Goal: Task Accomplishment & Management: Manage account settings

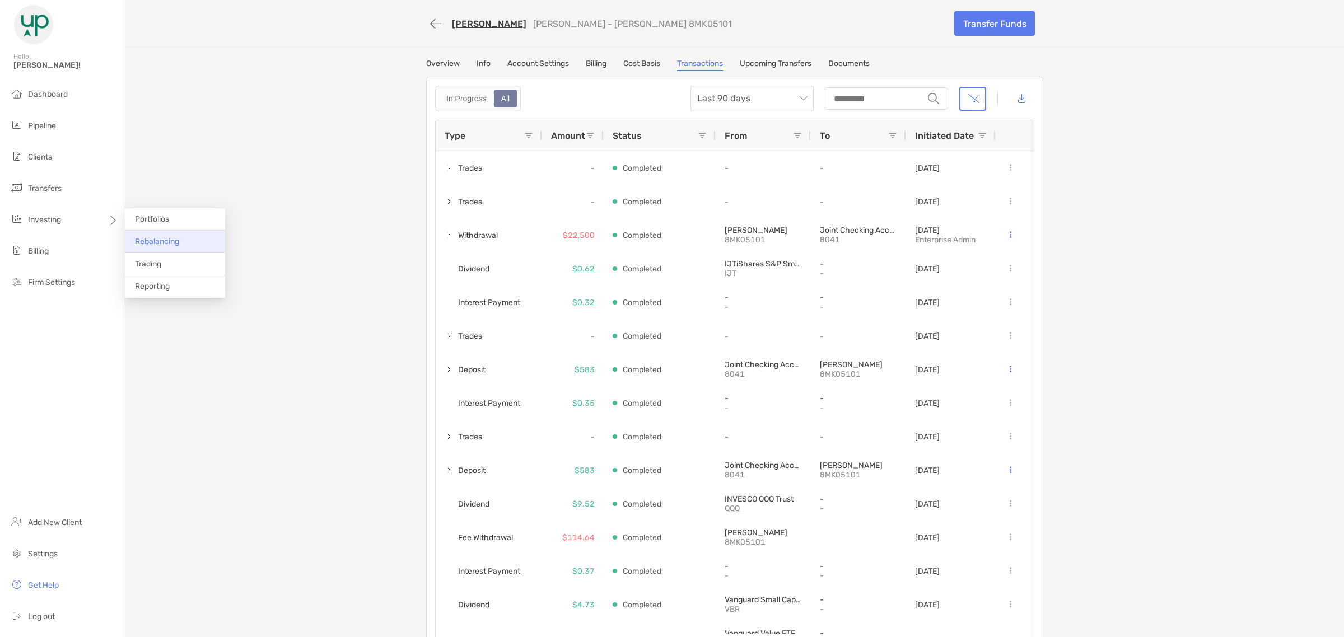
click at [150, 244] on span "Rebalancing" at bounding box center [157, 242] width 44 height 10
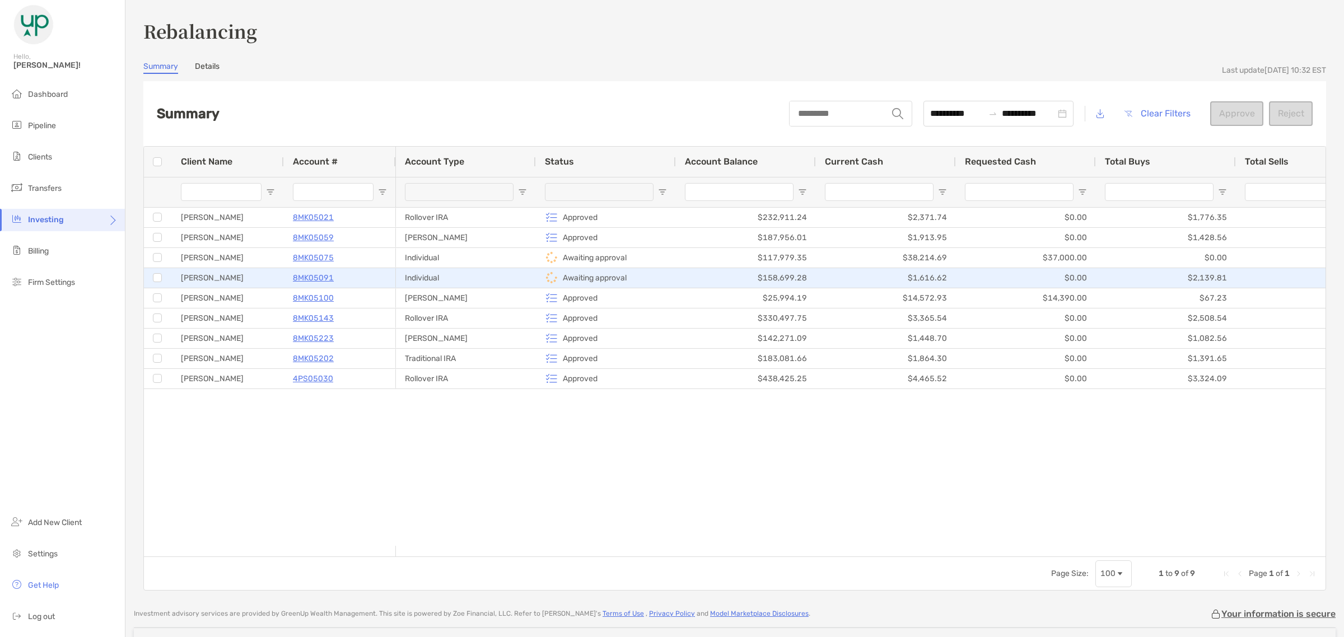
click at [153, 282] on div at bounding box center [157, 278] width 9 height 18
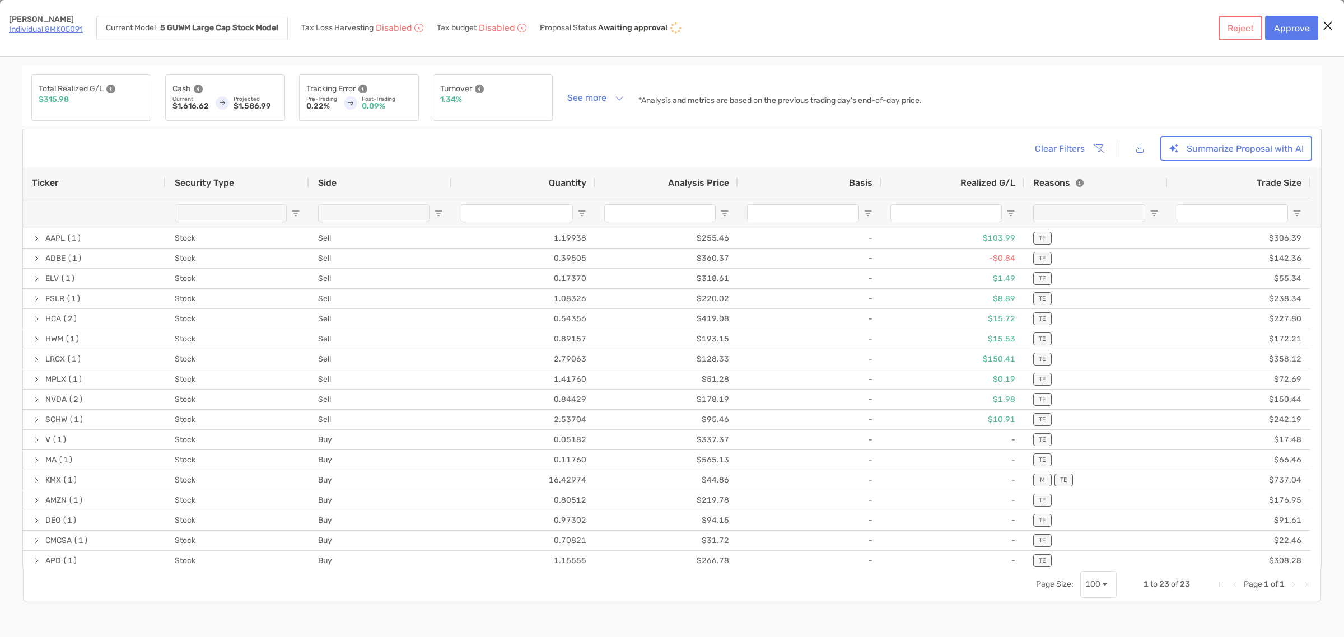
click at [1329, 20] on icon "Close modal" at bounding box center [1327, 25] width 10 height 13
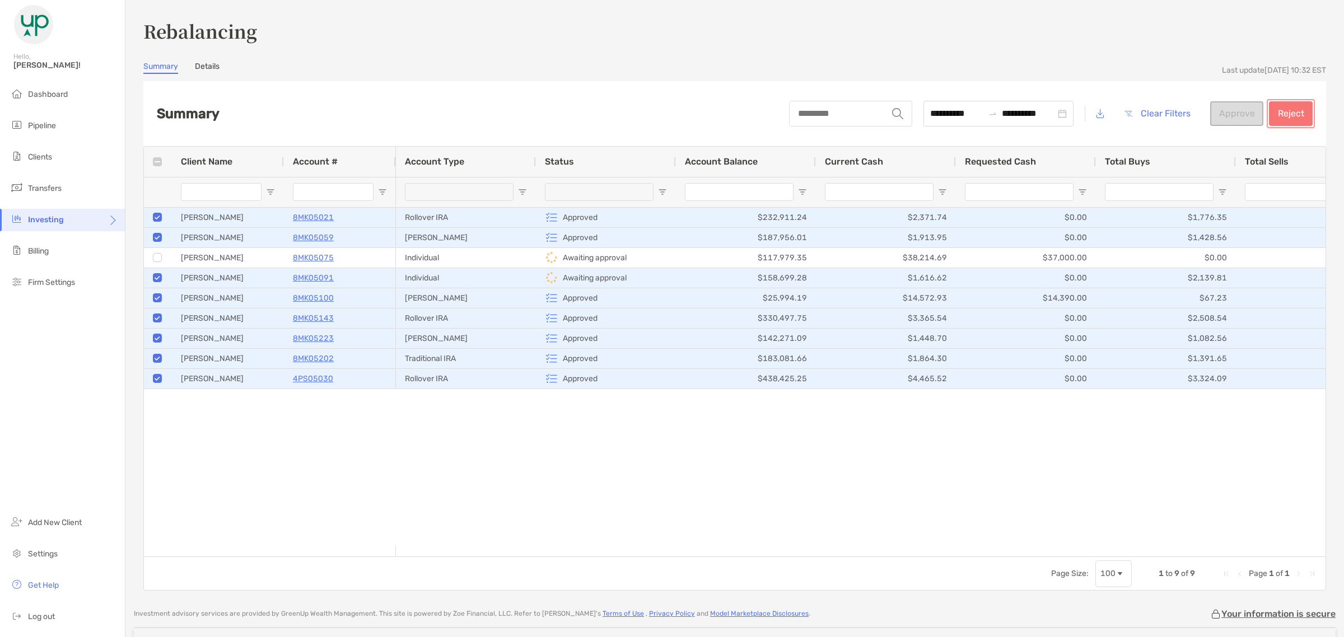
click at [1301, 113] on button "Reject" at bounding box center [1291, 113] width 44 height 25
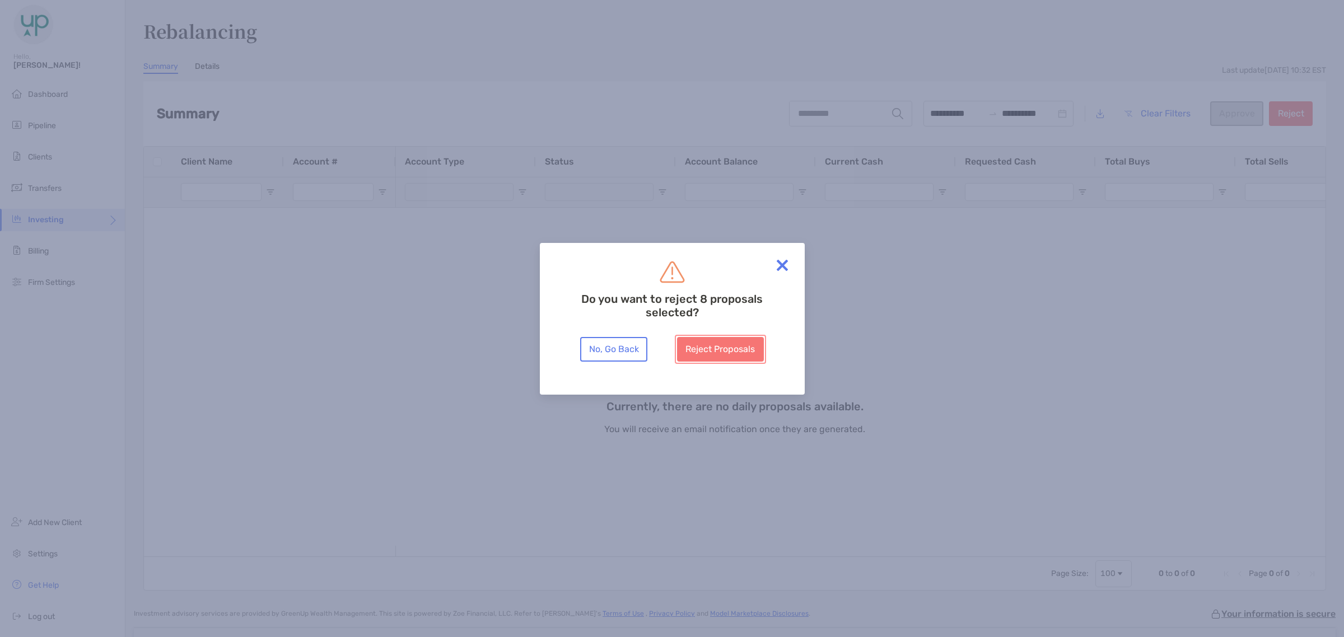
click at [707, 344] on button "Reject Proposals" at bounding box center [720, 349] width 87 height 25
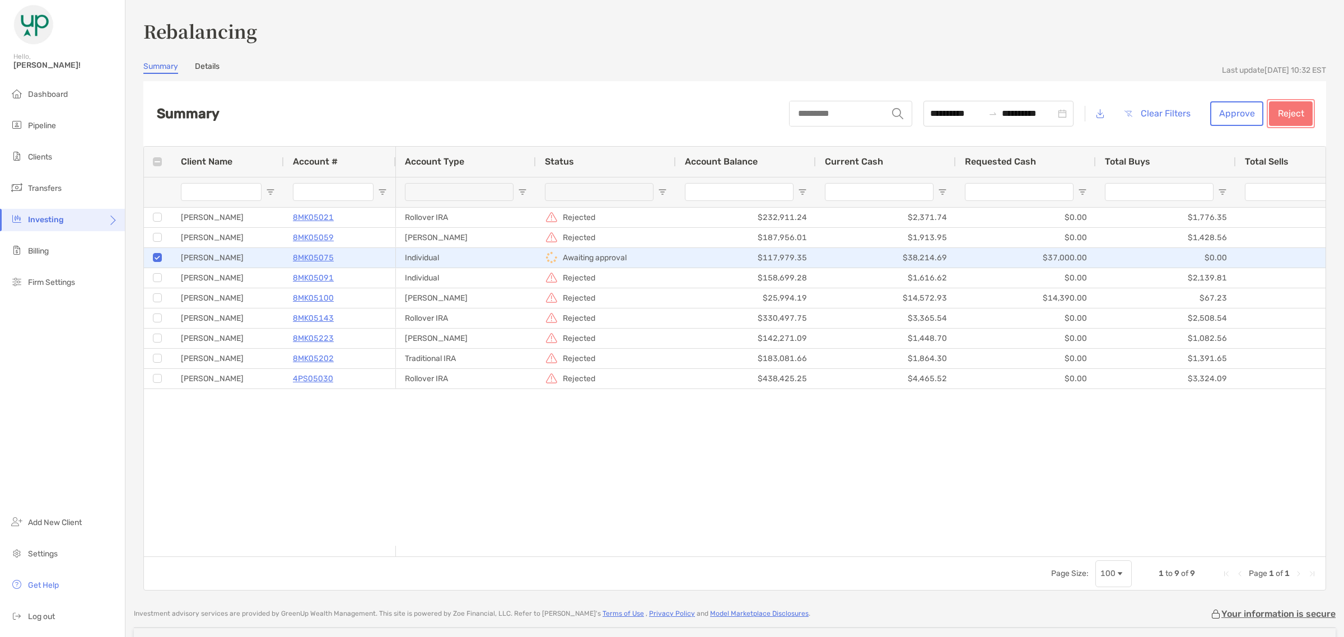
click at [1283, 109] on button "Reject" at bounding box center [1291, 113] width 44 height 25
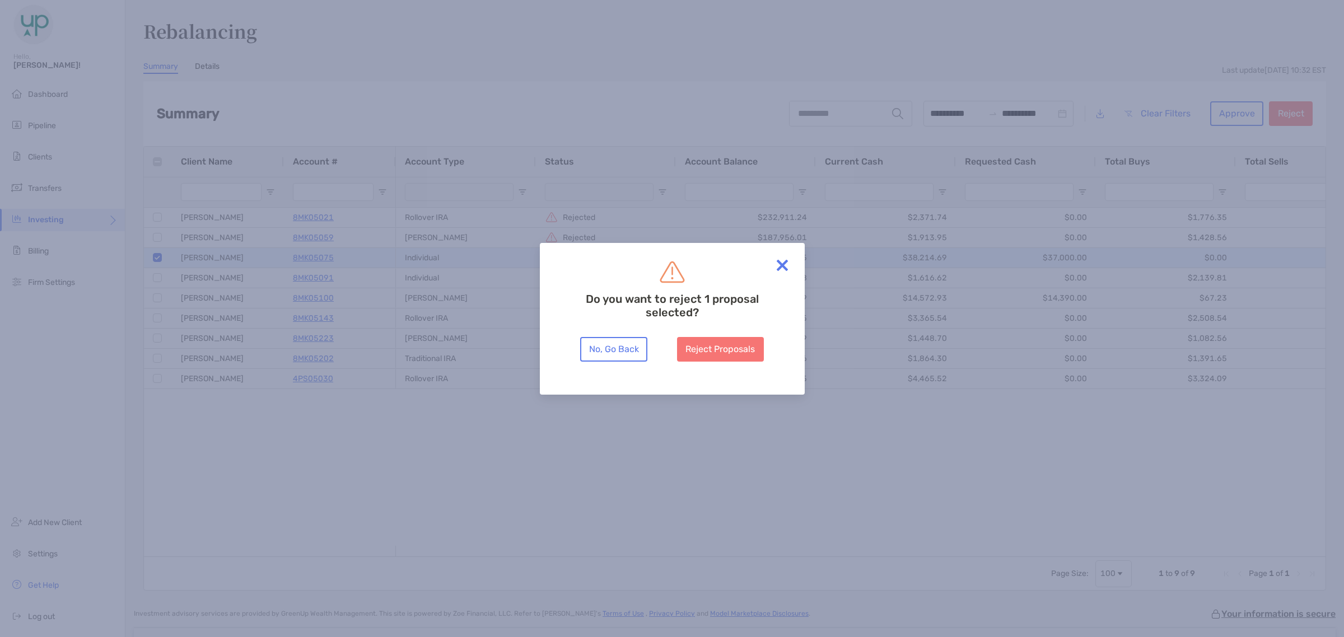
click at [712, 334] on div "Do you want to reject 1 proposal selected? No, Go Back Reject Proposals" at bounding box center [671, 311] width 213 height 101
click at [710, 342] on button "Reject Proposals" at bounding box center [720, 349] width 87 height 25
